Goal: Transaction & Acquisition: Purchase product/service

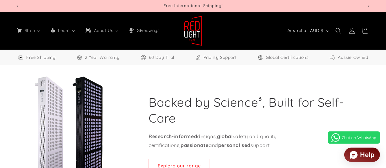
select select "**"
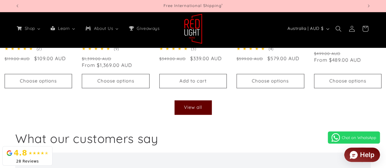
drag, startPoint x: 388, startPoint y: 9, endPoint x: 391, endPoint y: 24, distance: 15.5
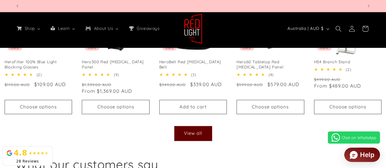
click at [195, 132] on link "View all" at bounding box center [193, 133] width 37 height 14
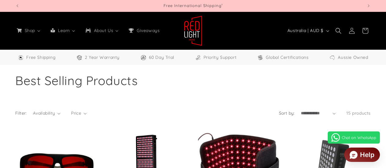
select select "**"
